Goal: Information Seeking & Learning: Learn about a topic

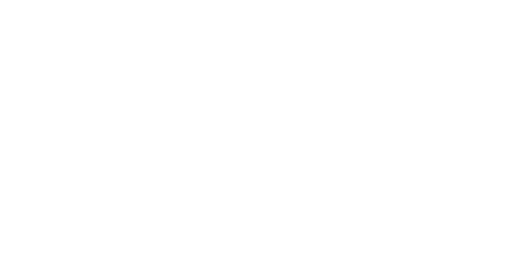
select select "Song"
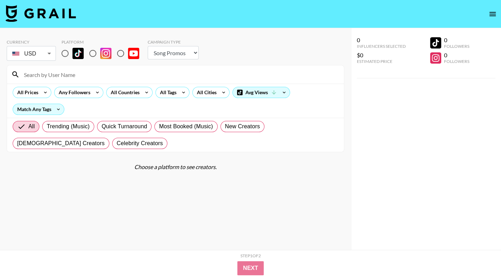
click at [64, 50] on input "radio" at bounding box center [65, 53] width 15 height 15
radio input "true"
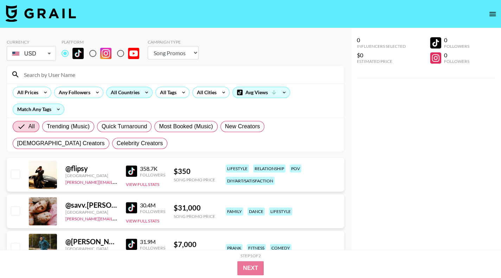
click at [128, 95] on div "All Countries" at bounding box center [123, 92] width 34 height 11
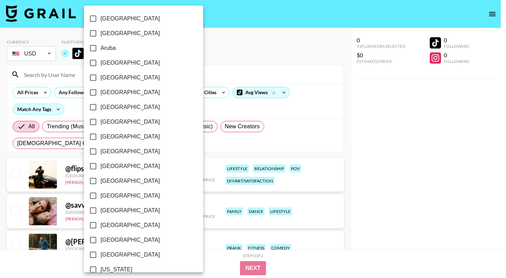
click at [115, 139] on span "[GEOGRAPHIC_DATA]" at bounding box center [129, 136] width 59 height 8
click at [100, 139] on input "[GEOGRAPHIC_DATA]" at bounding box center [93, 136] width 15 height 15
checkbox input "true"
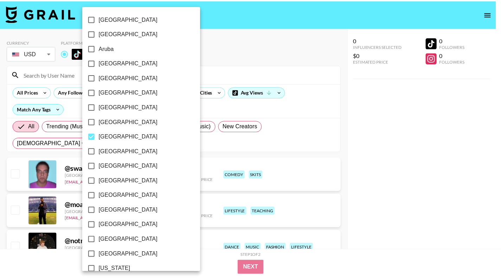
scroll to position [541, 0]
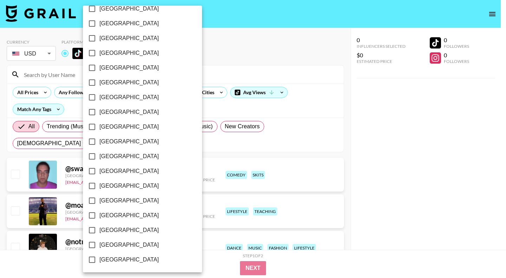
click at [127, 247] on span "[GEOGRAPHIC_DATA]" at bounding box center [128, 245] width 59 height 8
click at [99, 247] on input "[GEOGRAPHIC_DATA]" at bounding box center [92, 244] width 15 height 15
checkbox input "true"
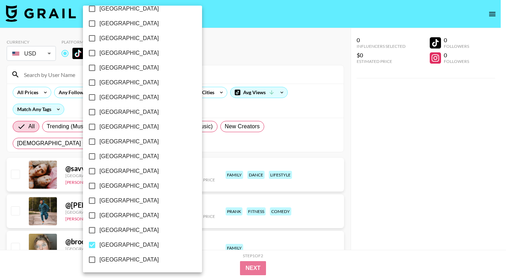
click at [397, 165] on div at bounding box center [253, 139] width 506 height 278
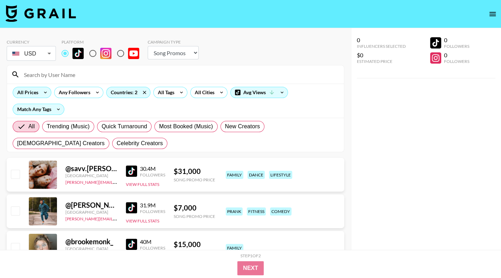
click at [50, 92] on icon at bounding box center [45, 92] width 11 height 11
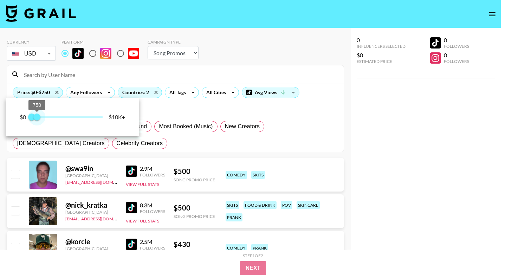
type input "1000"
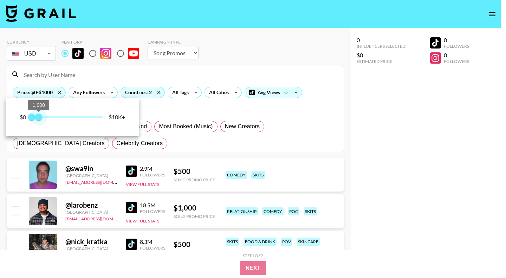
drag, startPoint x: 103, startPoint y: 119, endPoint x: 38, endPoint y: 122, distance: 64.3
click at [38, 120] on span "1,000" at bounding box center [38, 116] width 7 height 7
click at [415, 150] on div at bounding box center [253, 139] width 506 height 278
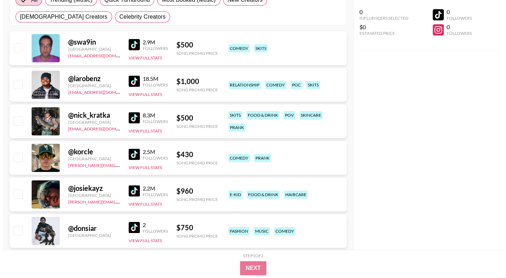
scroll to position [0, 0]
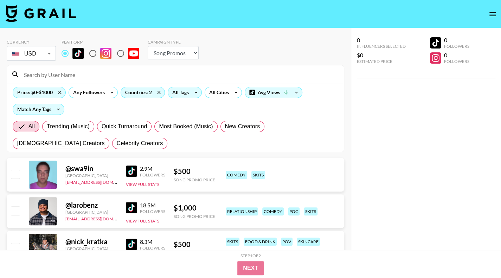
click at [196, 90] on icon at bounding box center [195, 92] width 11 height 11
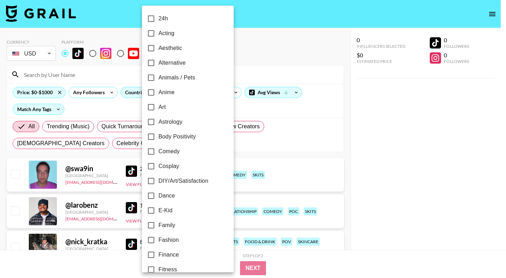
click at [169, 266] on span "Fitness" at bounding box center [167, 269] width 19 height 8
click at [158, 266] on input "Fitness" at bounding box center [151, 269] width 15 height 15
checkbox input "true"
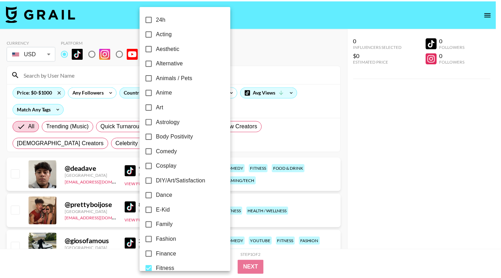
scroll to position [4, 0]
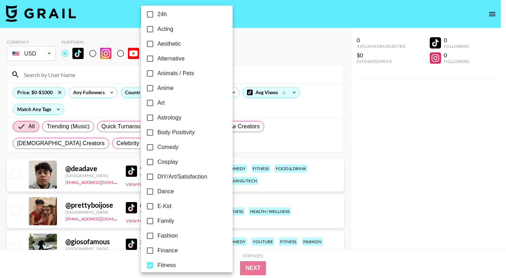
click at [404, 189] on div at bounding box center [253, 139] width 506 height 278
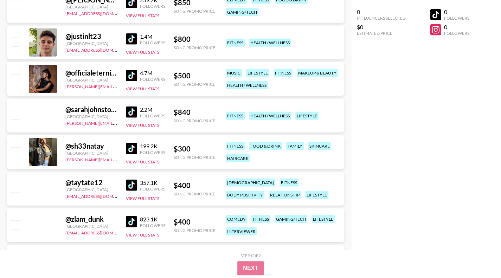
scroll to position [1215, 0]
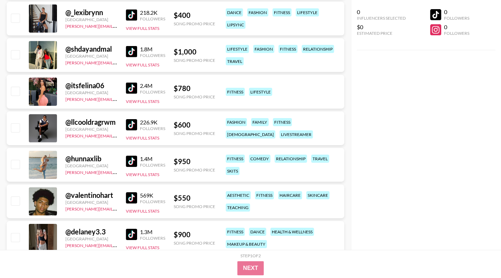
click at [132, 194] on img at bounding box center [131, 197] width 11 height 11
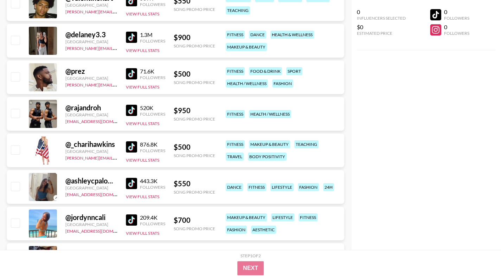
scroll to position [1417, 0]
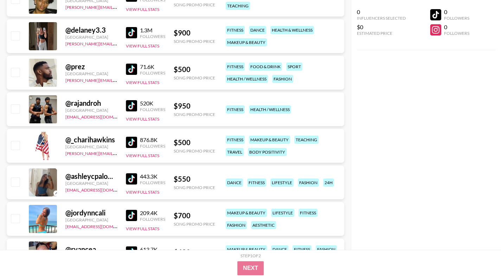
click at [132, 210] on img at bounding box center [131, 215] width 11 height 11
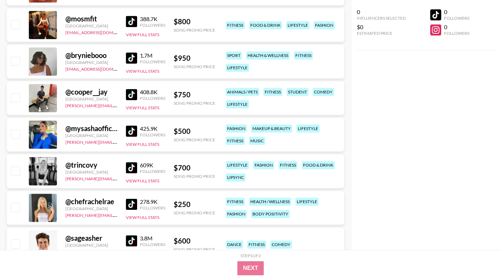
scroll to position [2146, 0]
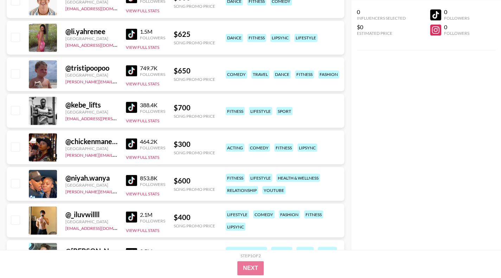
click at [133, 177] on img at bounding box center [131, 180] width 11 height 11
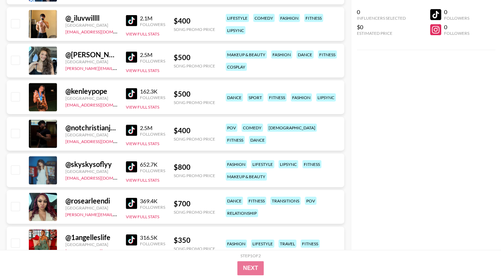
scroll to position [2343, 0]
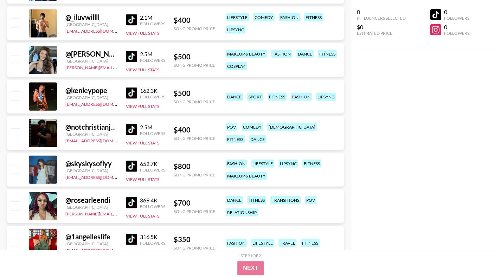
click at [129, 56] on img at bounding box center [131, 56] width 11 height 11
click at [134, 203] on img at bounding box center [131, 202] width 11 height 11
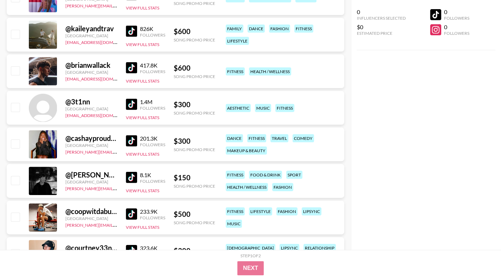
scroll to position [2638, 0]
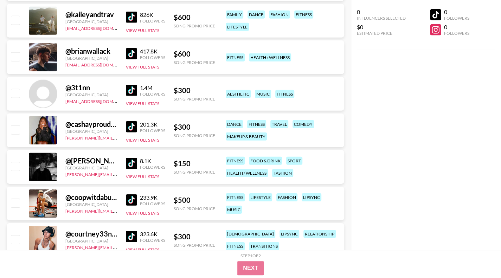
click at [131, 123] on img at bounding box center [131, 126] width 11 height 11
click at [132, 197] on img at bounding box center [131, 199] width 11 height 11
click at [130, 236] on img at bounding box center [131, 236] width 11 height 11
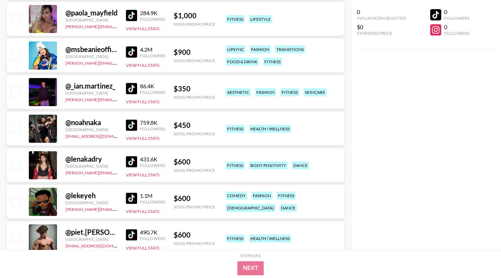
scroll to position [3092, 0]
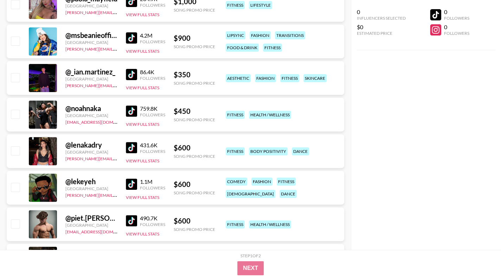
click at [136, 146] on img at bounding box center [131, 147] width 11 height 11
click at [129, 222] on img at bounding box center [131, 220] width 11 height 11
click at [134, 183] on img at bounding box center [131, 183] width 11 height 11
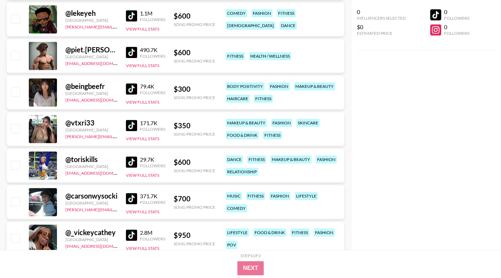
scroll to position [3261, 0]
click at [132, 124] on img at bounding box center [131, 124] width 11 height 11
click at [133, 232] on img at bounding box center [131, 234] width 11 height 11
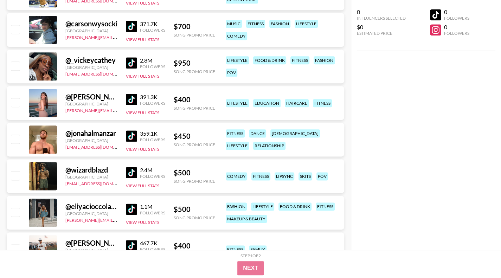
scroll to position [3444, 0]
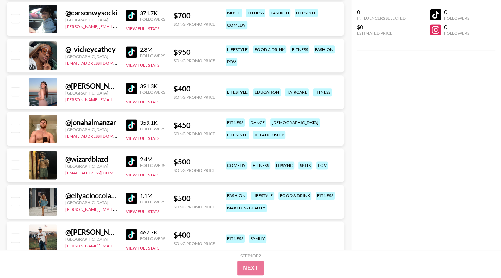
click at [132, 88] on img at bounding box center [131, 88] width 11 height 11
click at [137, 200] on link at bounding box center [133, 197] width 14 height 11
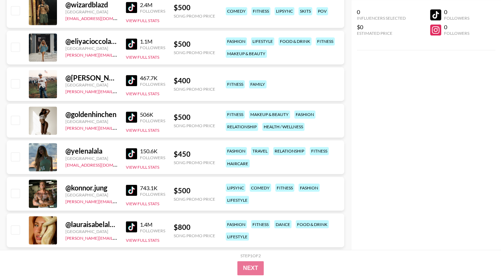
scroll to position [3598, 0]
click at [126, 118] on img at bounding box center [131, 116] width 11 height 11
click at [133, 152] on img at bounding box center [131, 153] width 11 height 11
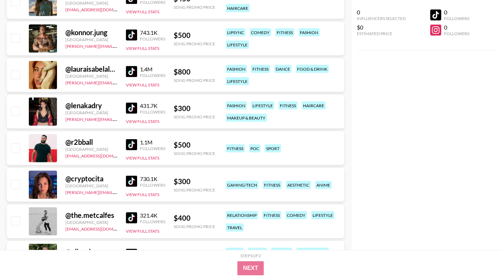
scroll to position [3767, 0]
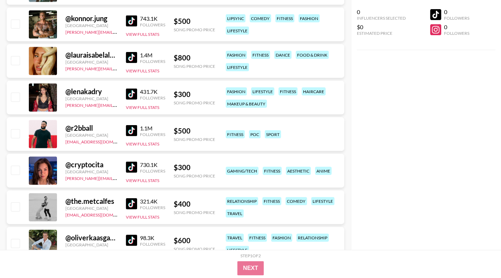
click at [132, 57] on img at bounding box center [131, 57] width 11 height 11
click at [129, 95] on img at bounding box center [131, 94] width 11 height 11
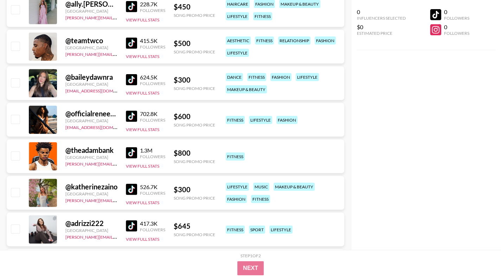
scroll to position [4076, 0]
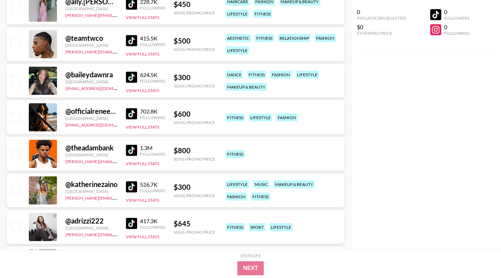
click at [132, 113] on img at bounding box center [131, 113] width 11 height 11
click at [132, 224] on img at bounding box center [131, 223] width 11 height 11
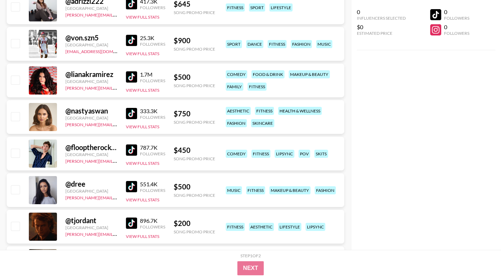
scroll to position [4296, 0]
click at [130, 188] on img at bounding box center [131, 186] width 11 height 11
click at [130, 225] on img at bounding box center [131, 222] width 11 height 11
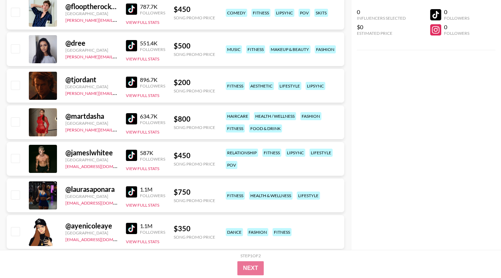
scroll to position [4450, 0]
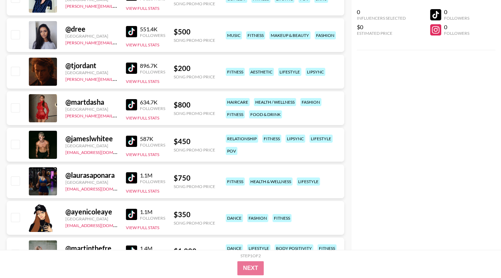
click at [133, 106] on img at bounding box center [131, 104] width 11 height 11
click at [133, 175] on img at bounding box center [131, 177] width 11 height 11
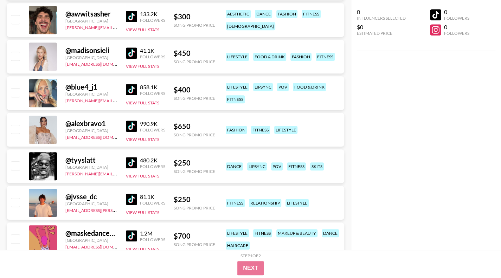
scroll to position [4731, 0]
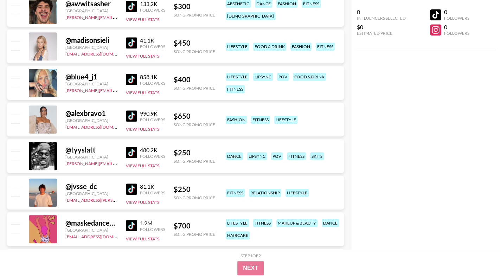
click at [131, 116] on img at bounding box center [131, 115] width 11 height 11
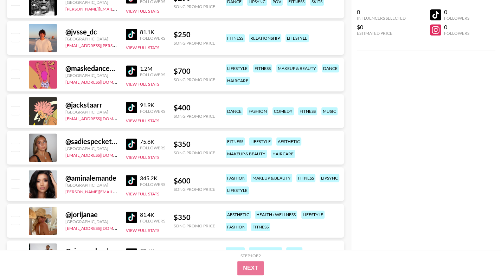
scroll to position [4900, 0]
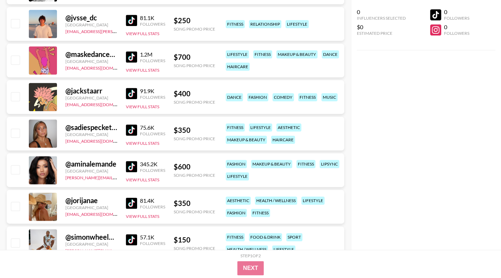
click at [130, 162] on img at bounding box center [131, 166] width 11 height 11
click at [131, 204] on img at bounding box center [131, 202] width 11 height 11
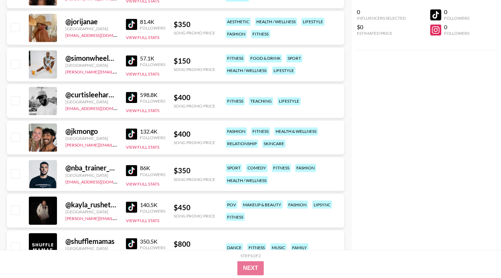
scroll to position [5083, 0]
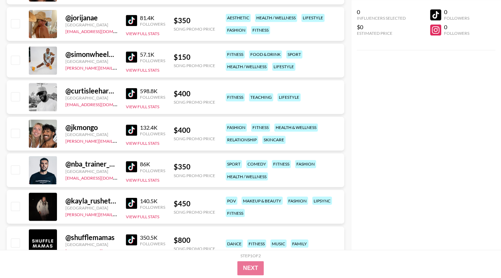
click at [135, 126] on img at bounding box center [131, 129] width 11 height 11
click at [131, 200] on img at bounding box center [131, 202] width 11 height 11
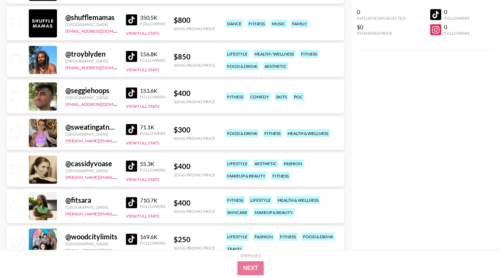
scroll to position [5307, 0]
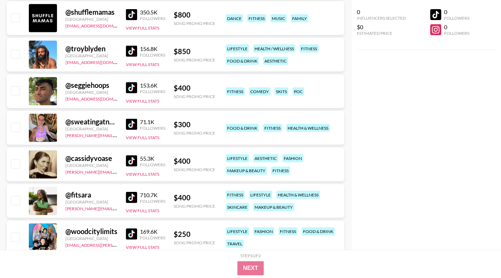
click at [133, 198] on img at bounding box center [131, 197] width 11 height 11
